Goal: Transaction & Acquisition: Purchase product/service

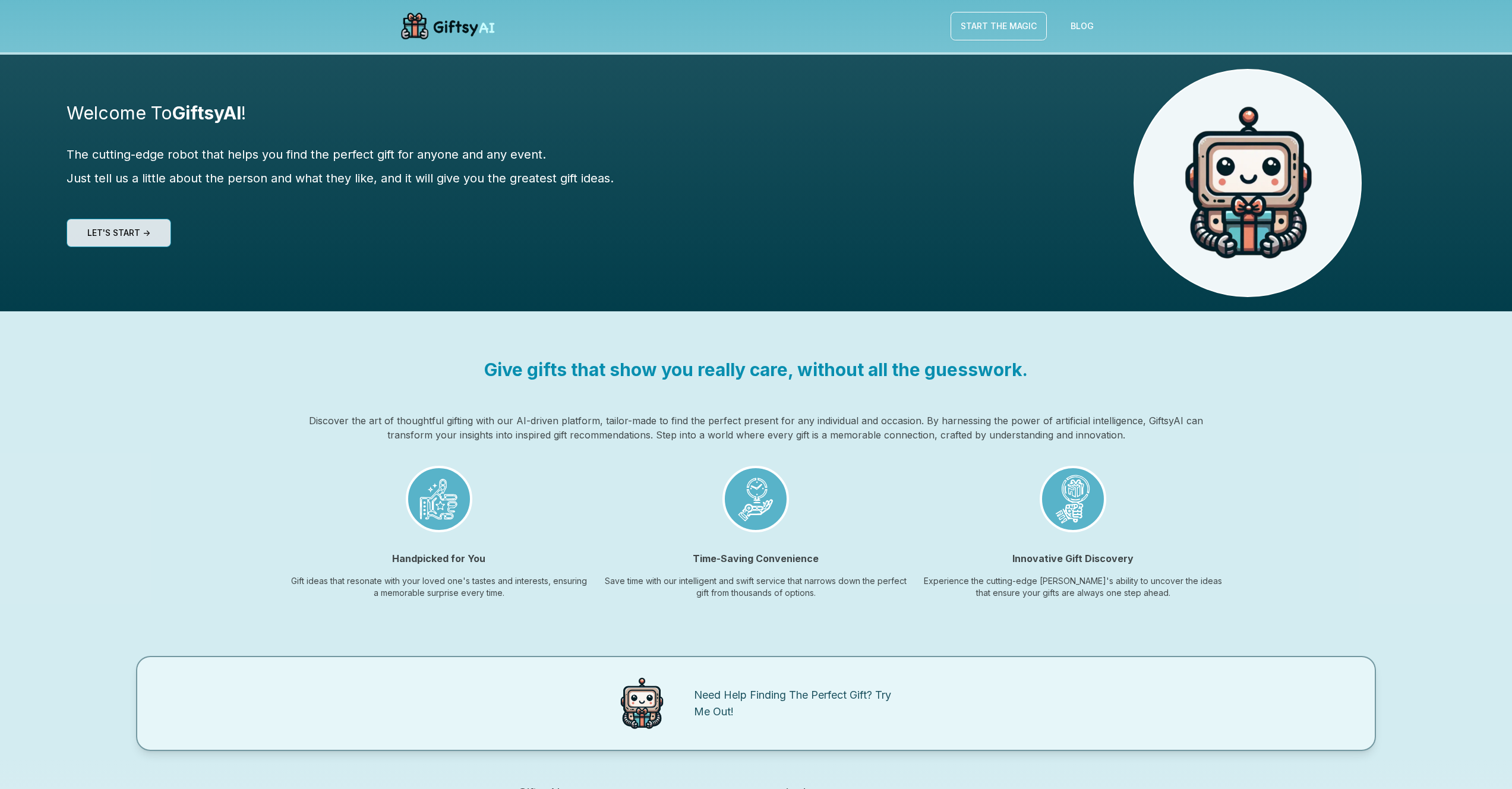
click at [111, 237] on link "Let's start ->" at bounding box center [119, 233] width 72 height 17
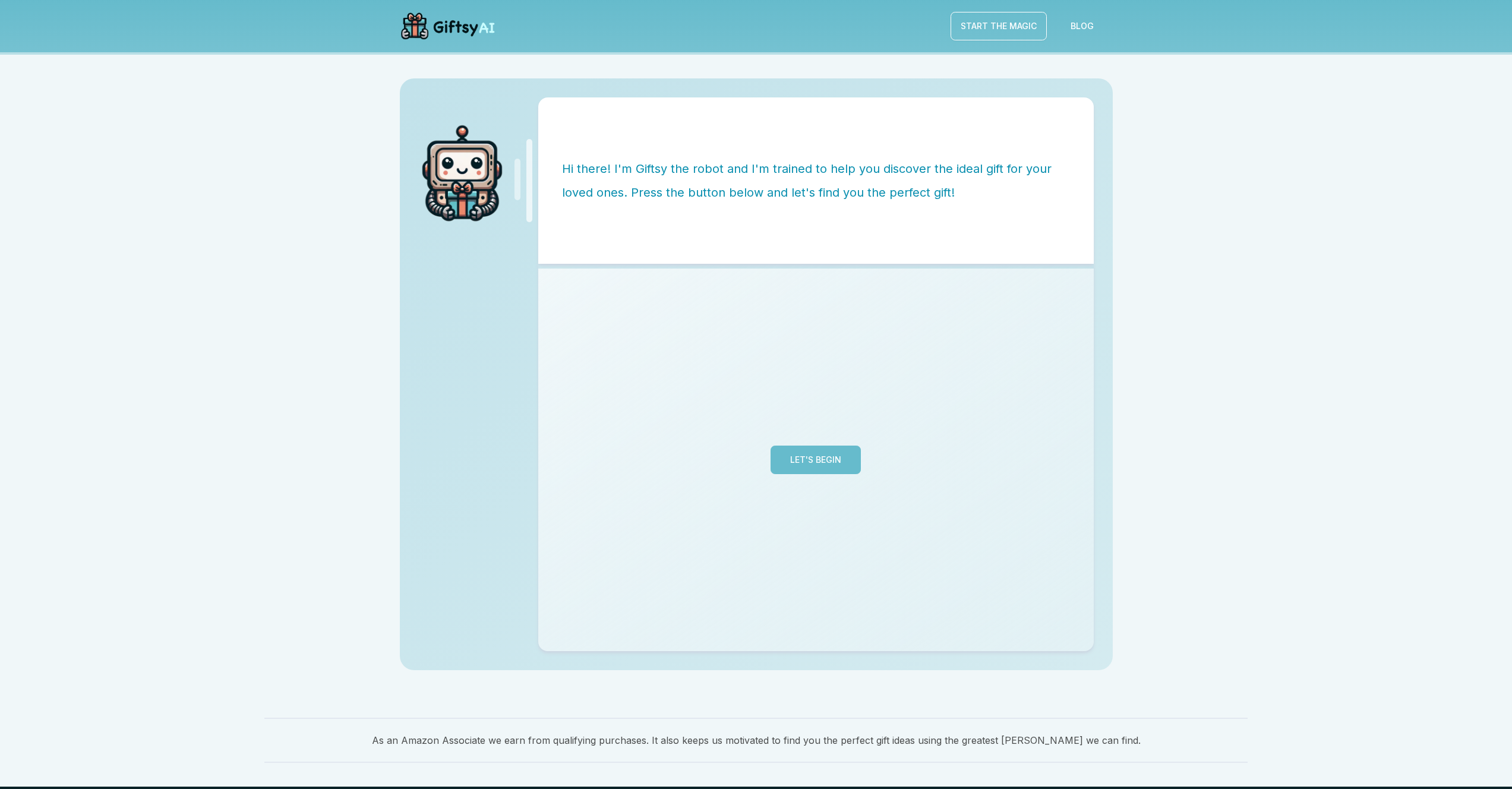
click at [803, 455] on button "Let's Begin" at bounding box center [816, 460] width 90 height 29
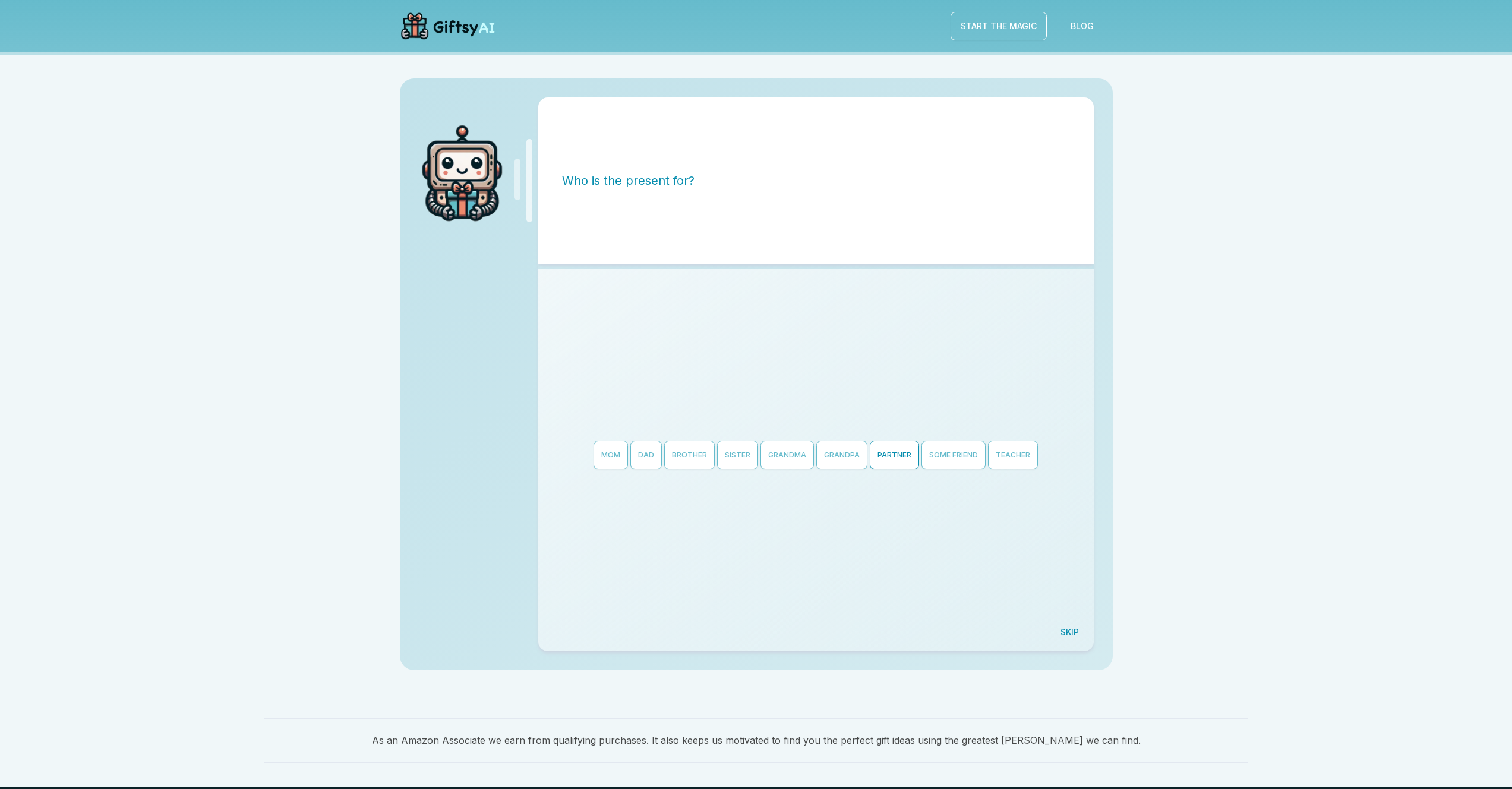
click at [901, 461] on button "Partner" at bounding box center [894, 455] width 49 height 29
click at [815, 447] on button "[DEMOGRAPHIC_DATA]" at bounding box center [844, 455] width 99 height 29
click at [645, 438] on button "Anniversary" at bounding box center [636, 440] width 68 height 29
click at [809, 452] on input "string" at bounding box center [815, 446] width 38 height 29
type input "**"
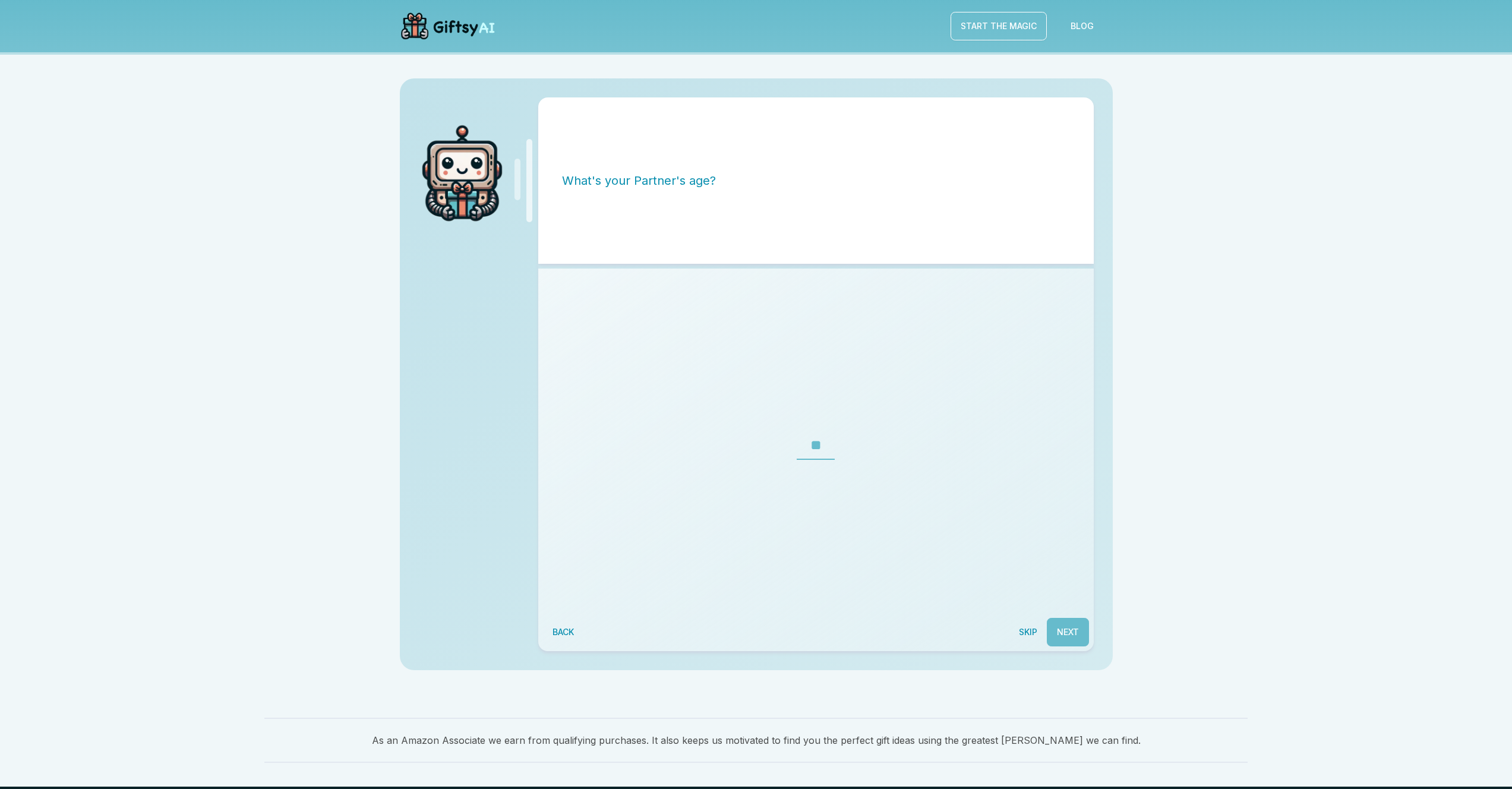
click at [1056, 629] on button "Next" at bounding box center [1068, 632] width 42 height 29
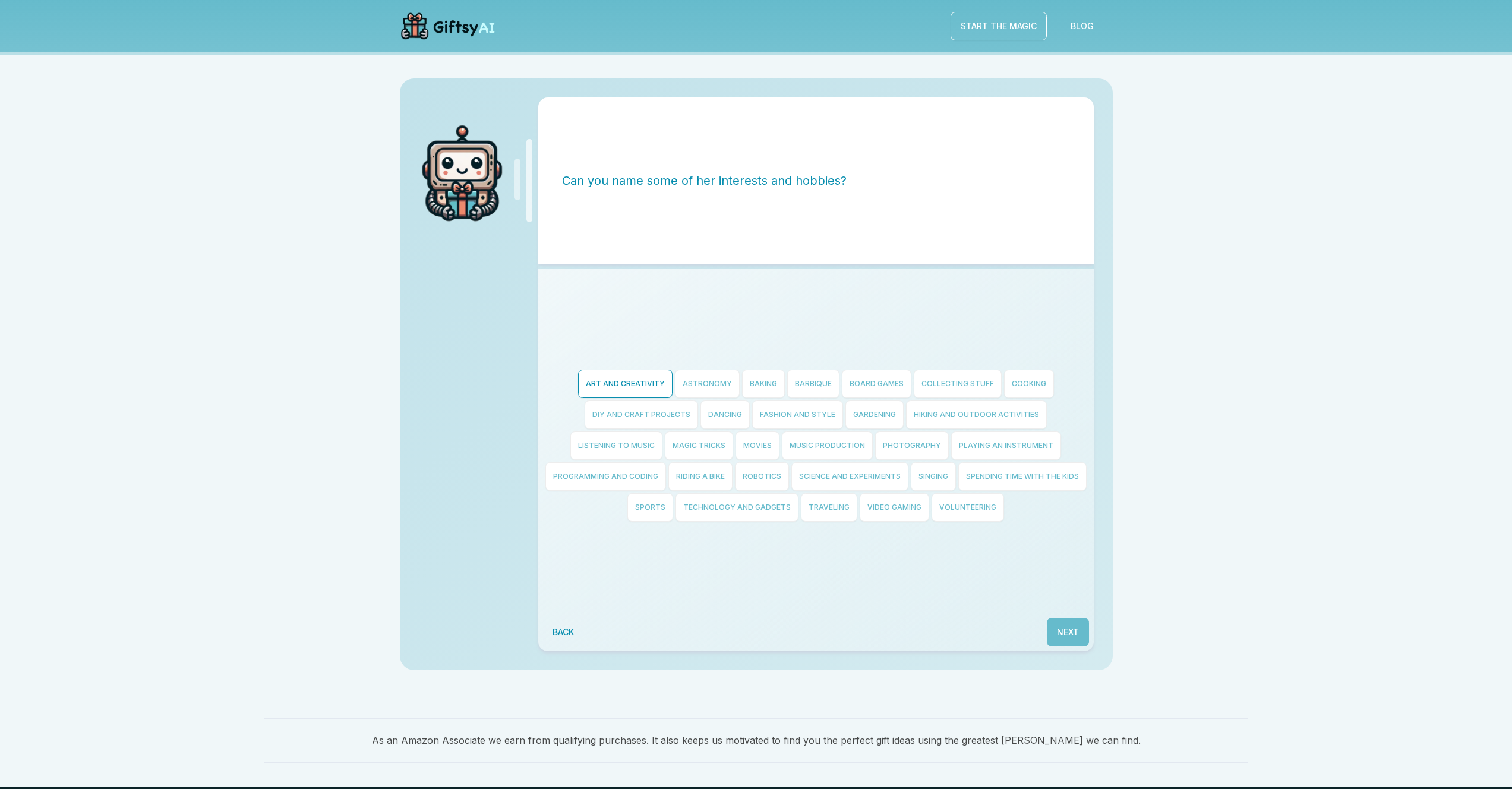
click at [643, 379] on button "Art and Creativity" at bounding box center [625, 384] width 94 height 29
click at [956, 470] on button "Singing" at bounding box center [934, 477] width 45 height 29
click at [959, 491] on button "Spending time with the kids" at bounding box center [1023, 477] width 128 height 29
click at [858, 495] on button "Traveling" at bounding box center [829, 507] width 56 height 29
click at [1051, 618] on button "Next" at bounding box center [1068, 632] width 42 height 29
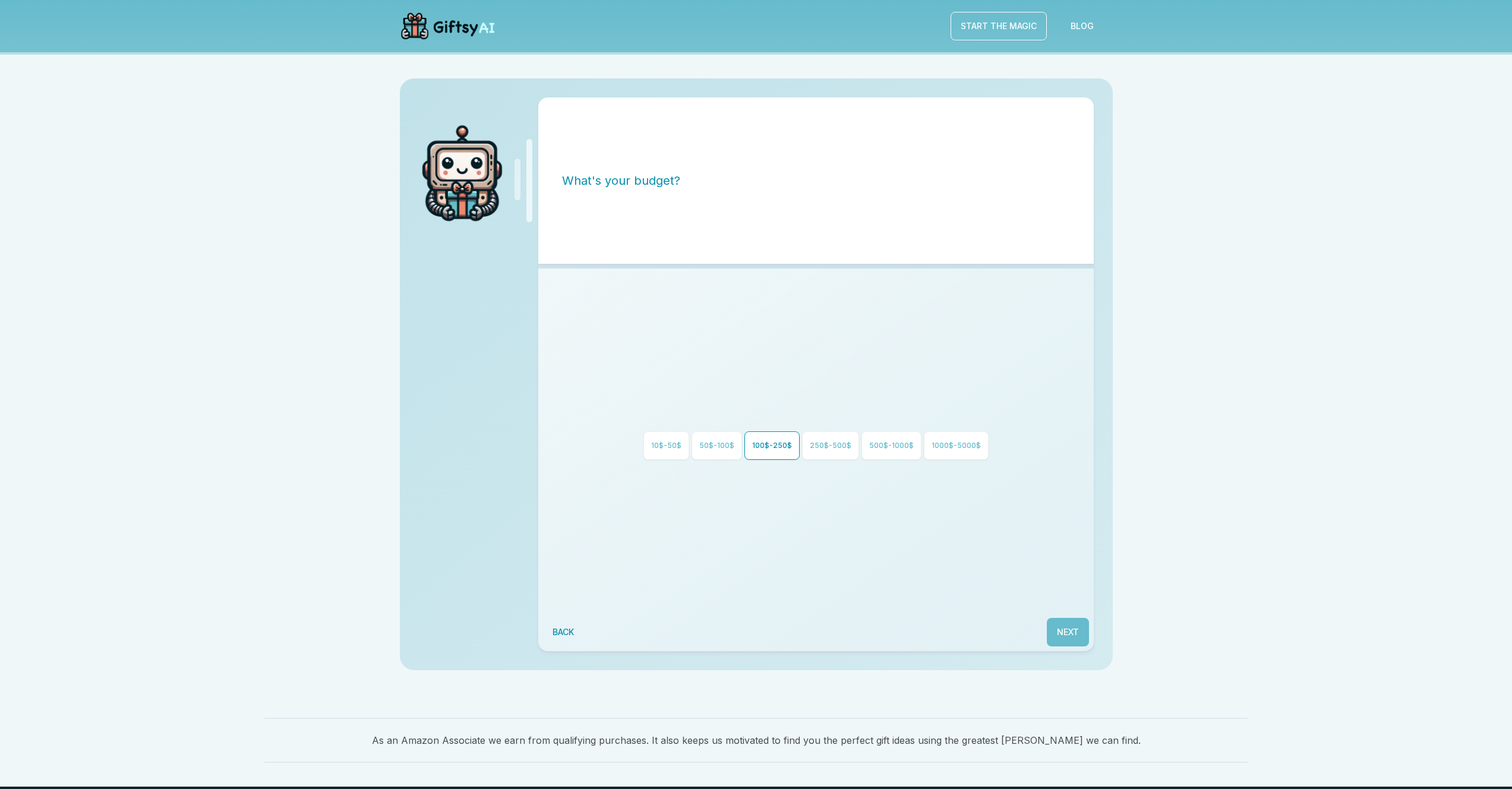
click at [759, 438] on button "100$-250$" at bounding box center [772, 446] width 55 height 29
click at [1065, 624] on button "Next" at bounding box center [1068, 632] width 42 height 29
click at [794, 449] on button "creative" at bounding box center [794, 446] width 51 height 29
click at [839, 440] on button "personal" at bounding box center [849, 446] width 55 height 29
click at [725, 439] on button "practical" at bounding box center [736, 446] width 58 height 29
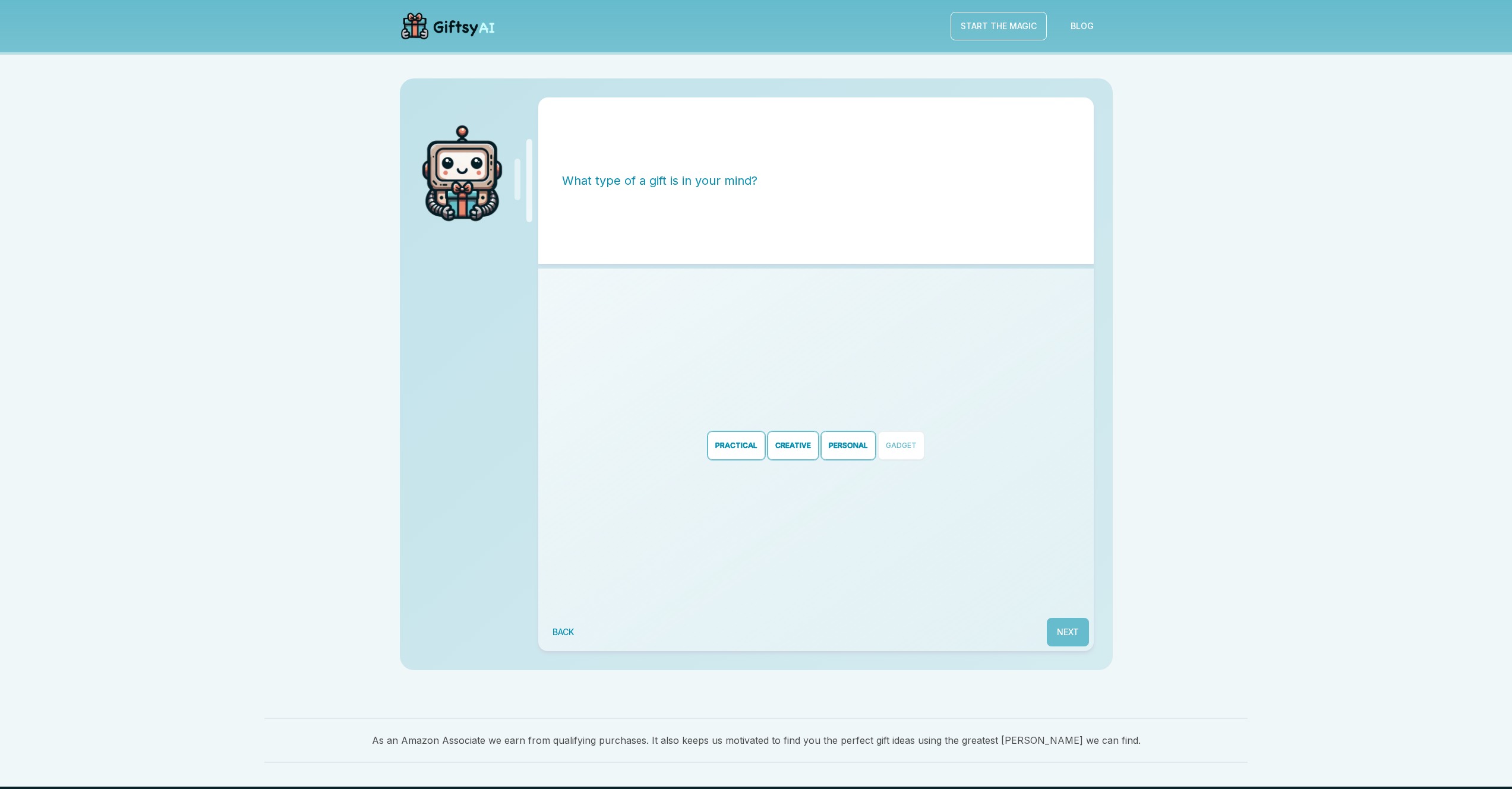
click at [1058, 618] on button "Next" at bounding box center [1068, 632] width 42 height 29
click at [861, 452] on button "Calculate Results!" at bounding box center [815, 455] width 129 height 29
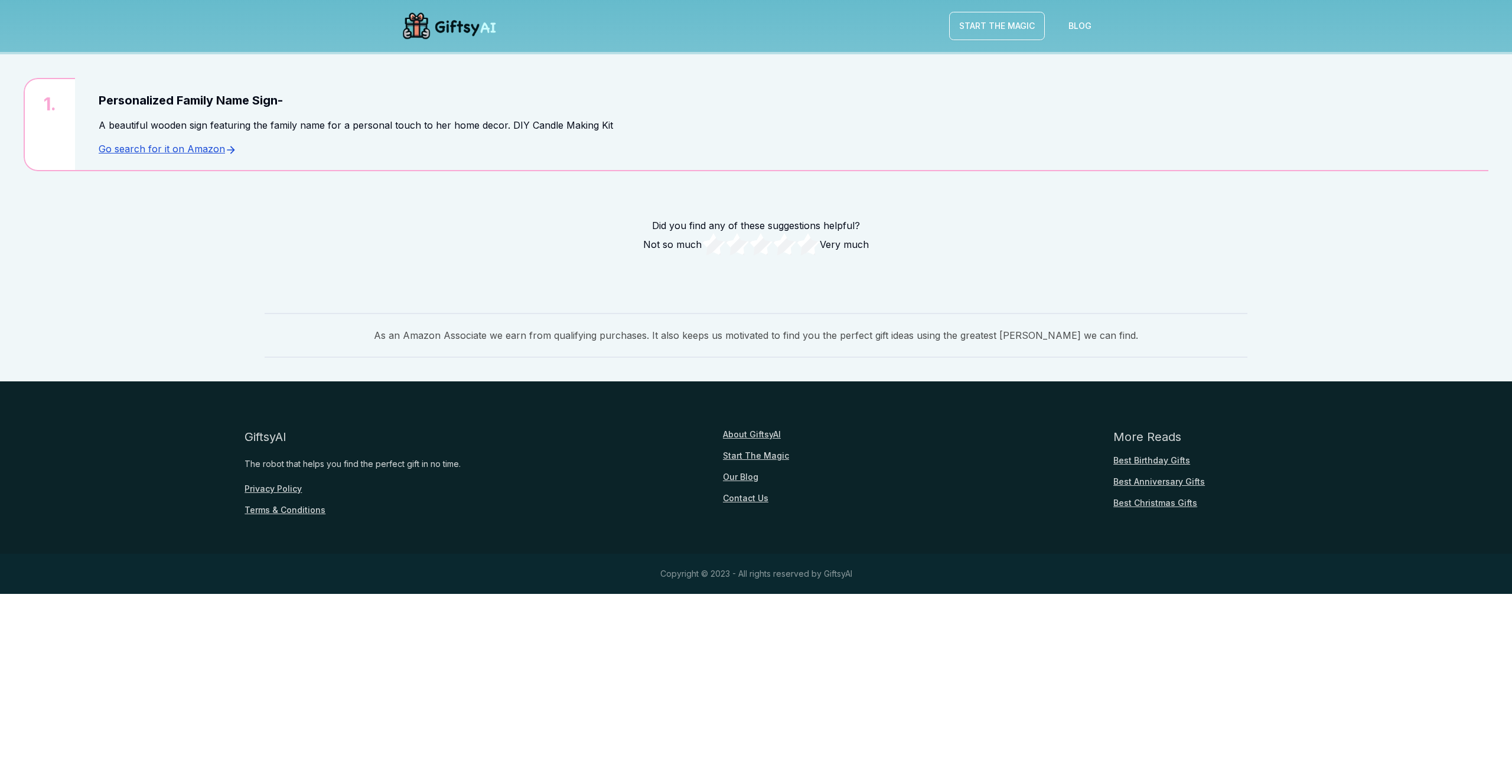
click at [741, 497] on link "Contact Us" at bounding box center [746, 498] width 46 height 12
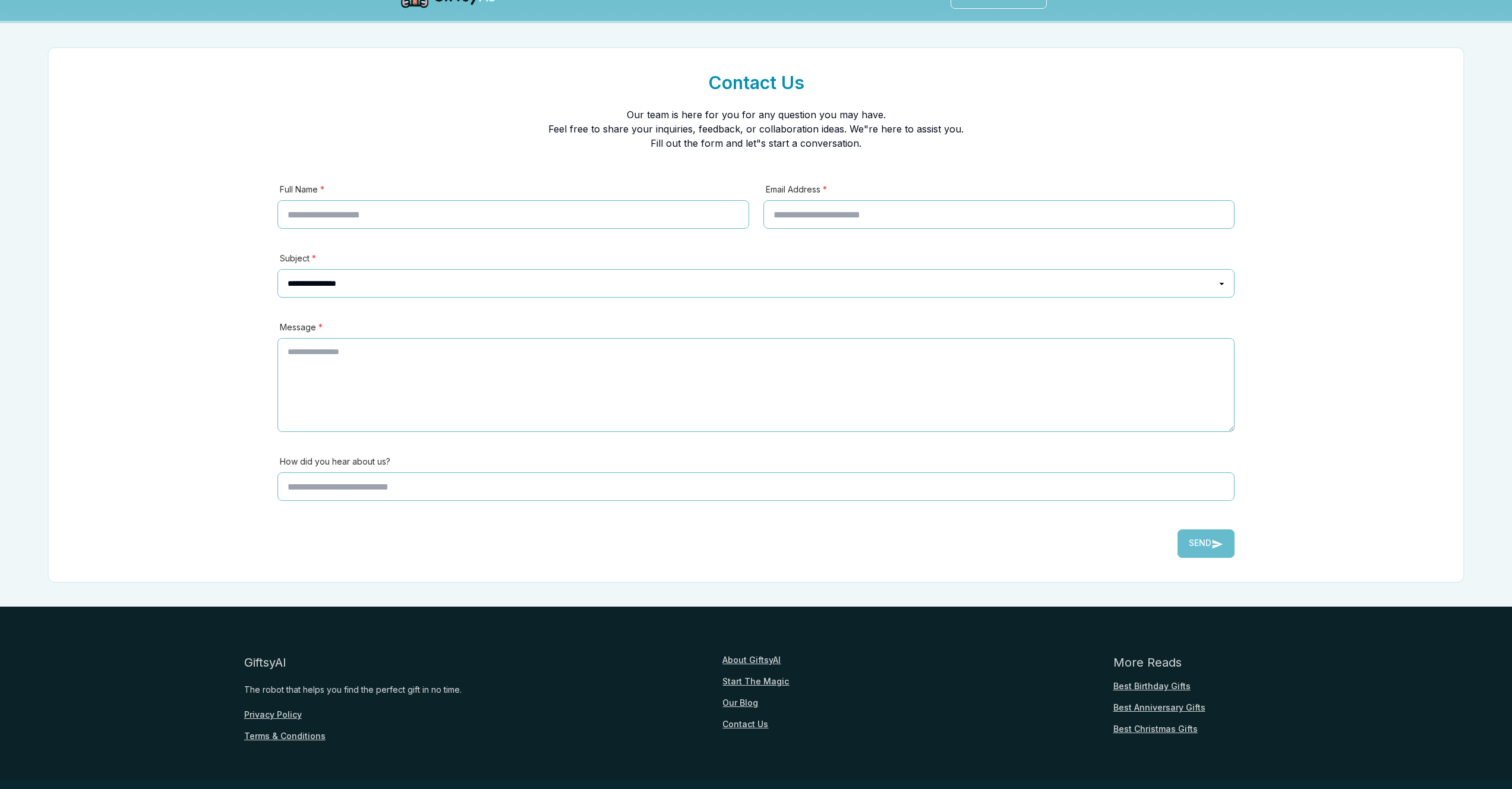
scroll to position [63, 0]
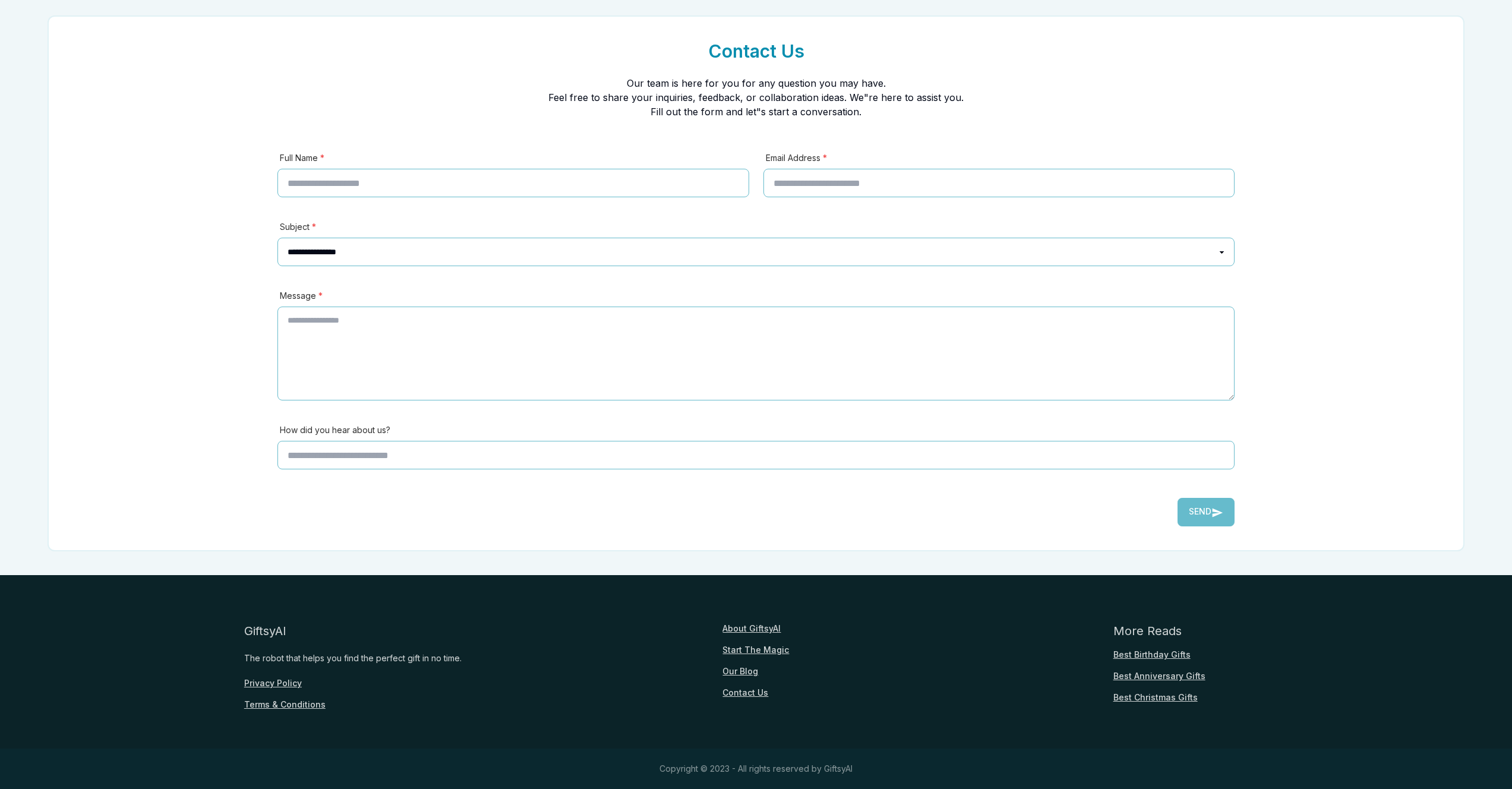
click at [746, 671] on link "Our Blog" at bounding box center [740, 672] width 35 height 12
